Goal: Task Accomplishment & Management: Manage account settings

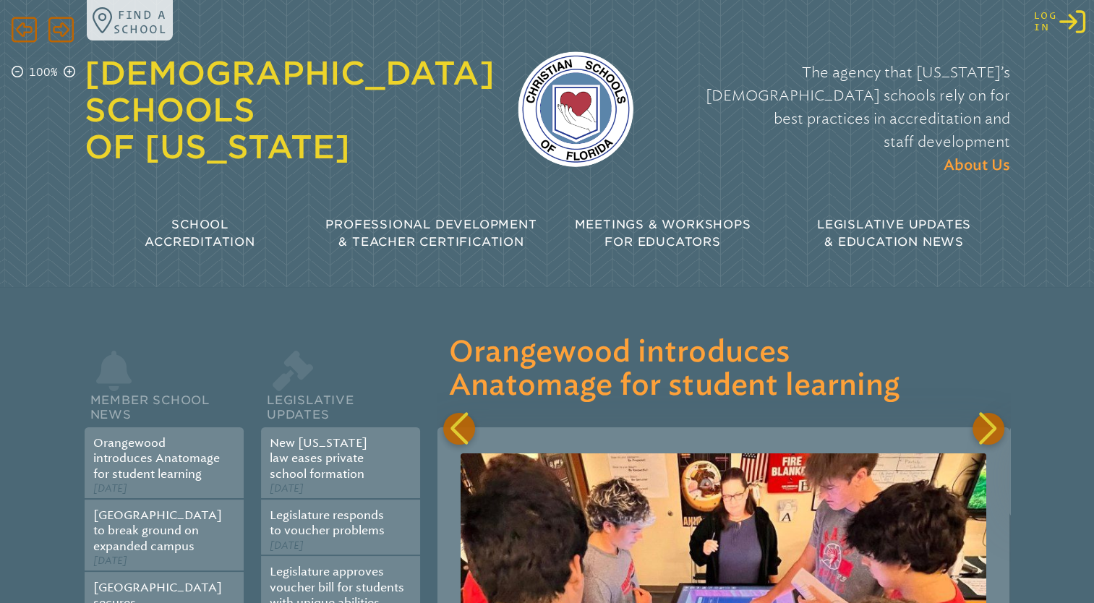
click at [1058, 19] on div "Log in Log in or Create Account" at bounding box center [1059, 22] width 51 height 26
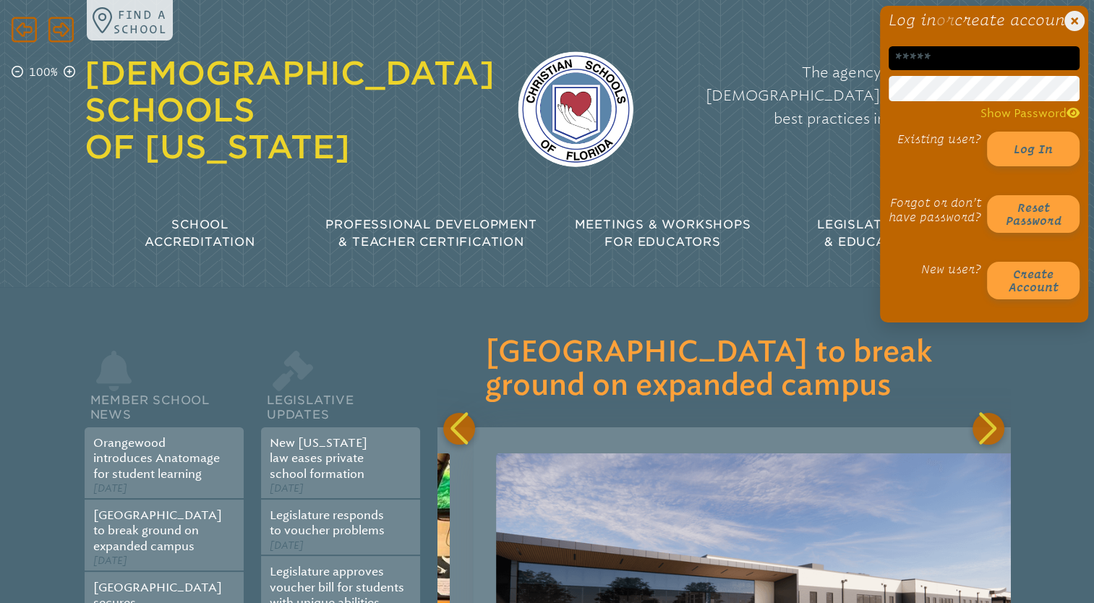
scroll to position [0, 572]
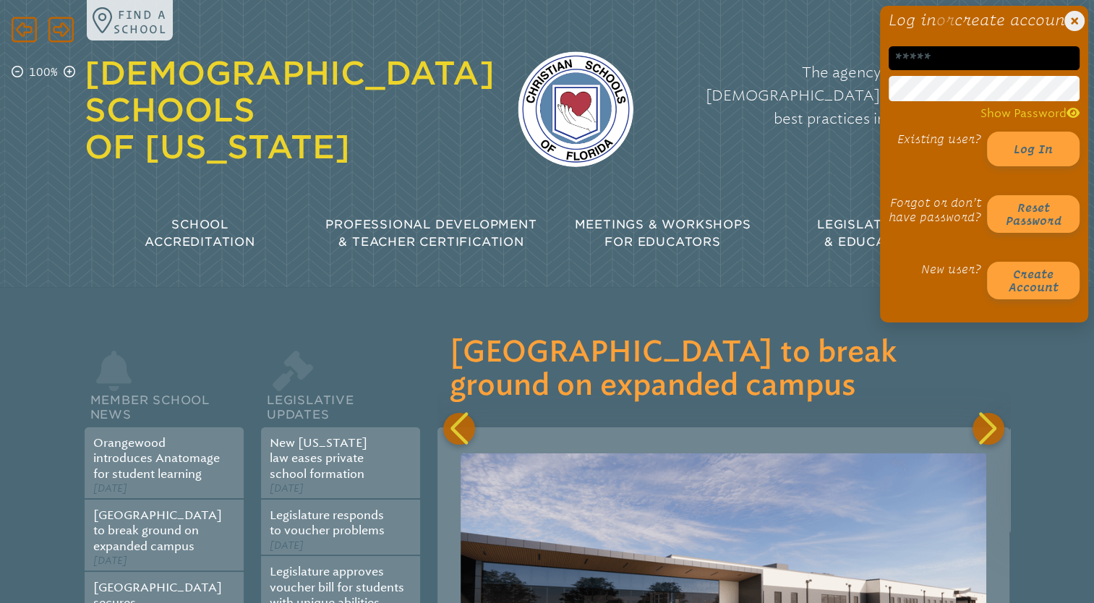
click at [963, 70] on input "email" at bounding box center [983, 58] width 191 height 24
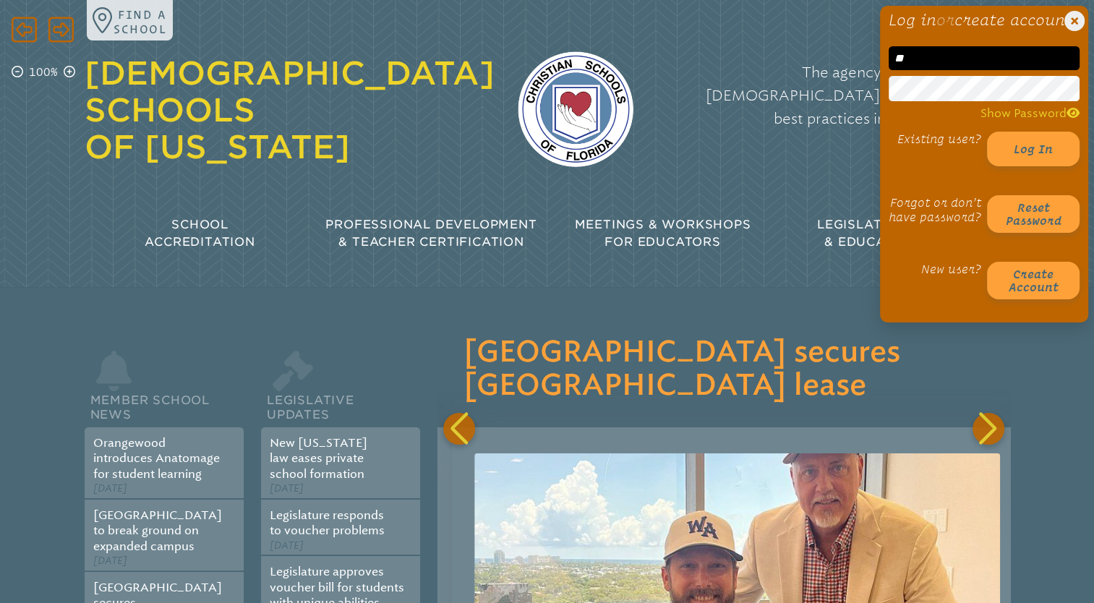
scroll to position [0, 1143]
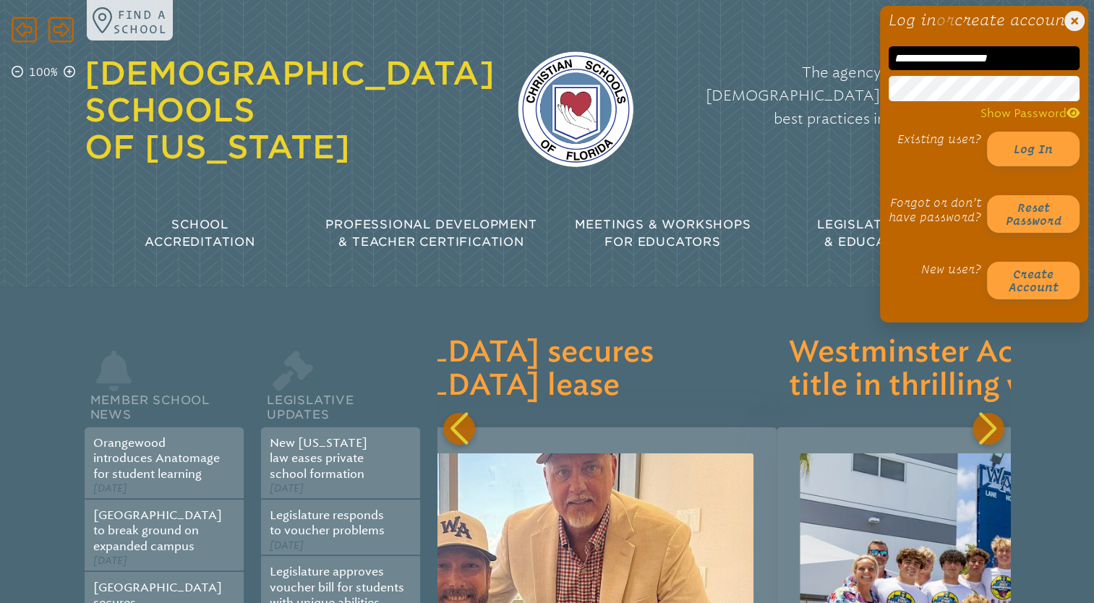
type input "**********"
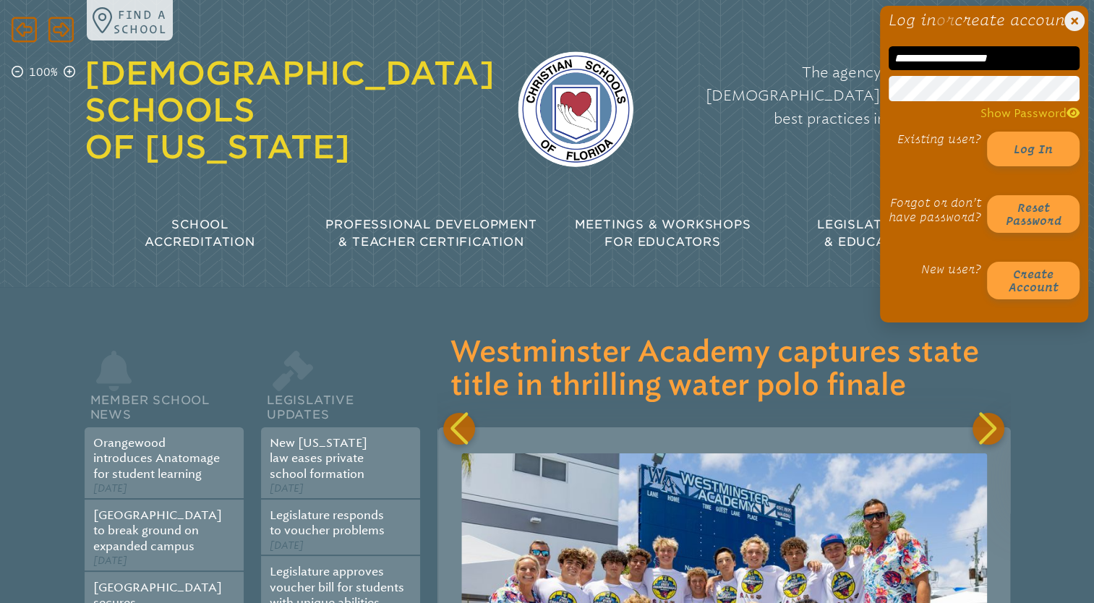
scroll to position [0, 1714]
click at [987, 132] on button "Log in" at bounding box center [1033, 149] width 93 height 35
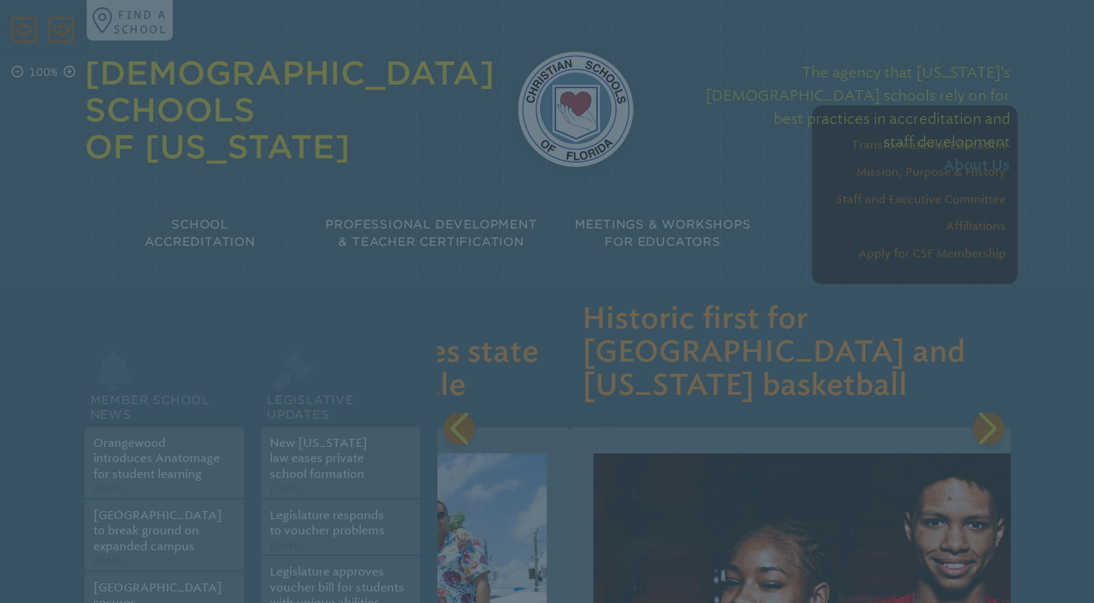
scroll to position [0, 2287]
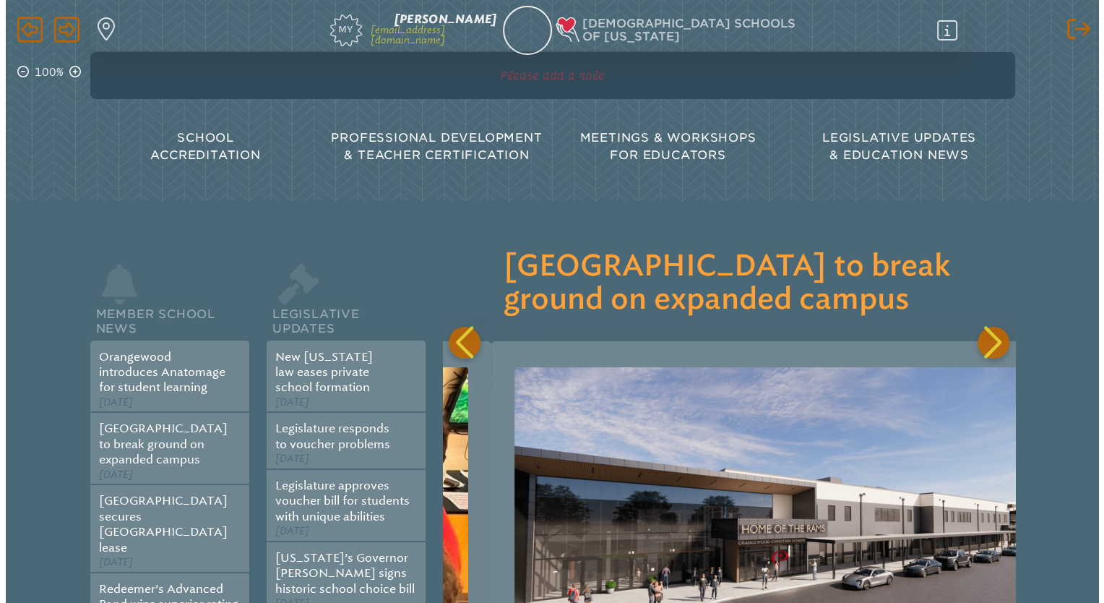
scroll to position [0, 572]
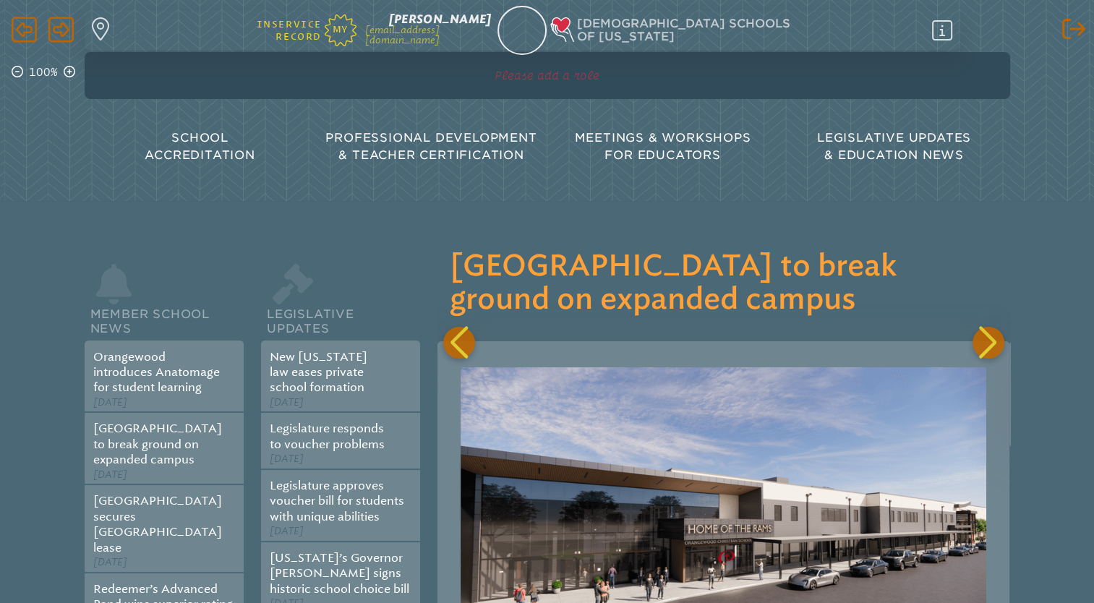
click at [356, 25] on span "My" at bounding box center [341, 24] width 32 height 20
